Goal: Task Accomplishment & Management: Complete application form

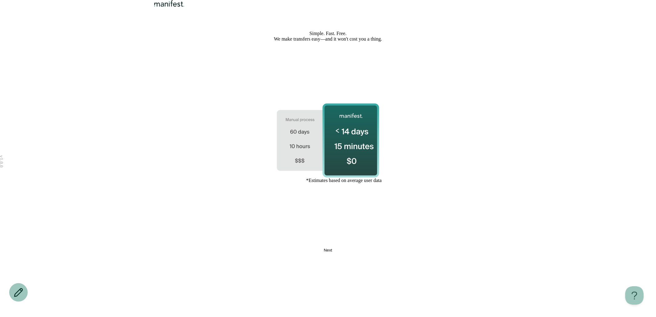
click at [342, 253] on button "Next" at bounding box center [328, 250] width 194 height 5
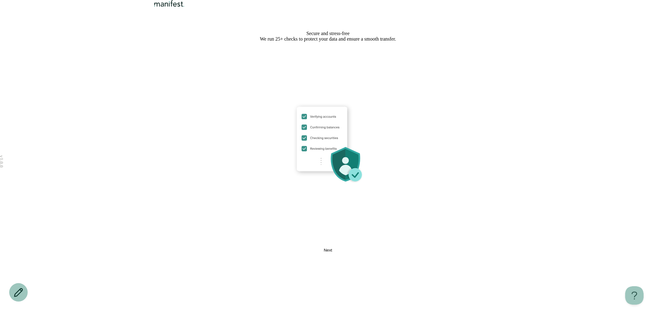
click at [342, 253] on button "Next" at bounding box center [328, 250] width 194 height 5
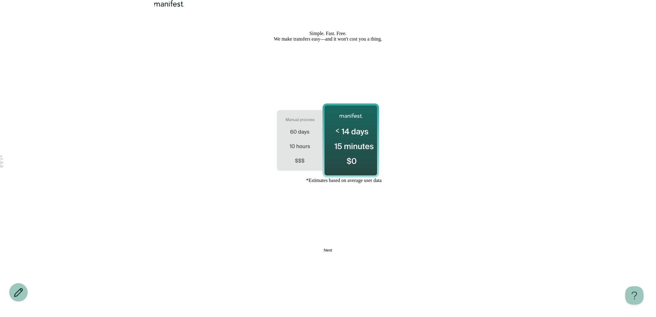
click at [354, 253] on button "Next" at bounding box center [328, 250] width 194 height 5
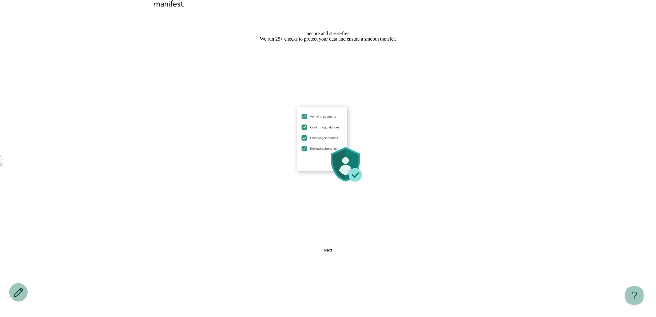
click at [354, 253] on button "Next" at bounding box center [328, 250] width 194 height 5
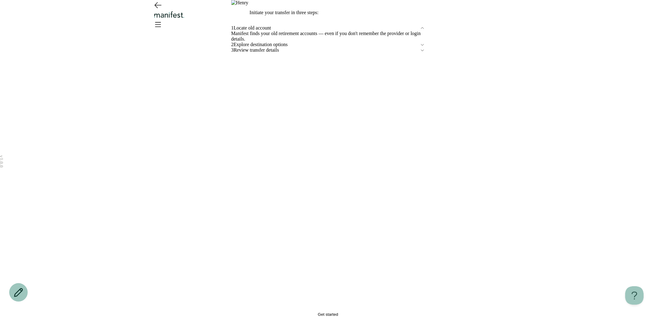
click at [412, 222] on div "1 Locate old account Manifest finds your old retirement accounts — even if you …" at bounding box center [328, 168] width 194 height 286
click at [318, 53] on div "3 Review transfer details" at bounding box center [328, 50] width 194 height 6
click at [161, 22] on icon "Open menu" at bounding box center [158, 24] width 6 height 4
